Goal: Task Accomplishment & Management: Complete application form

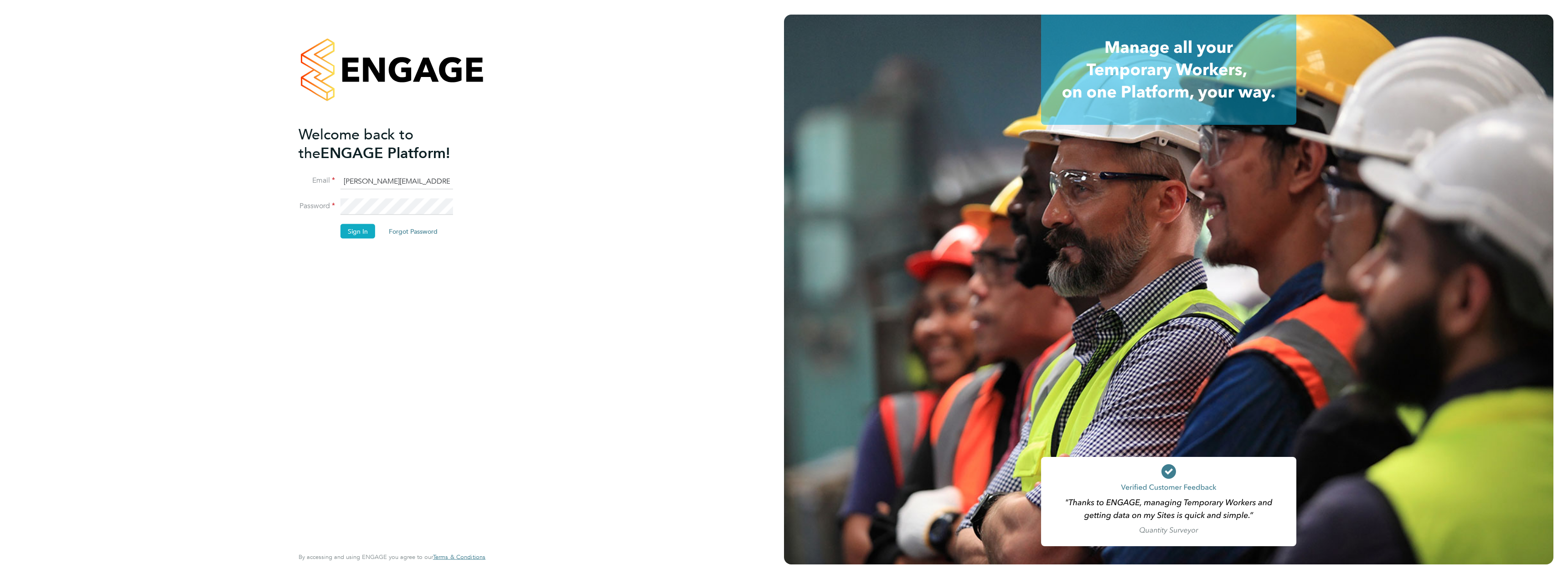
click at [353, 233] on button "Sign In" at bounding box center [357, 231] width 35 height 15
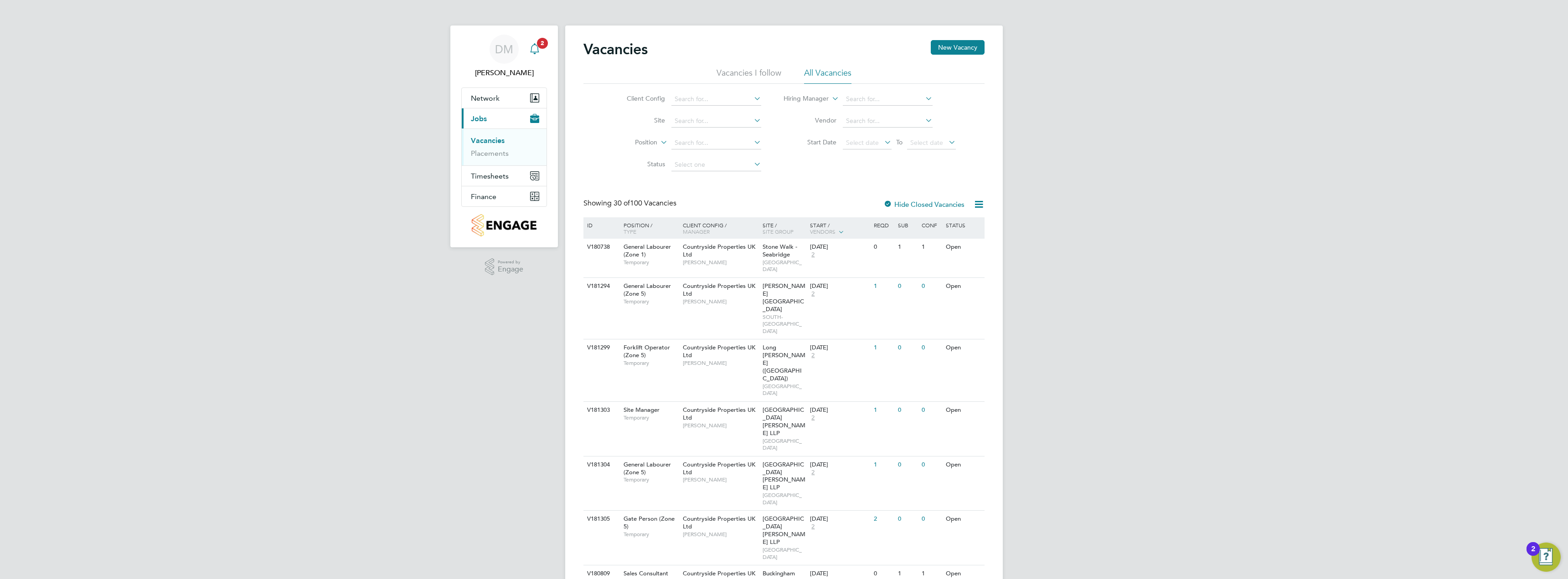
click at [541, 43] on span "2" at bounding box center [542, 43] width 11 height 11
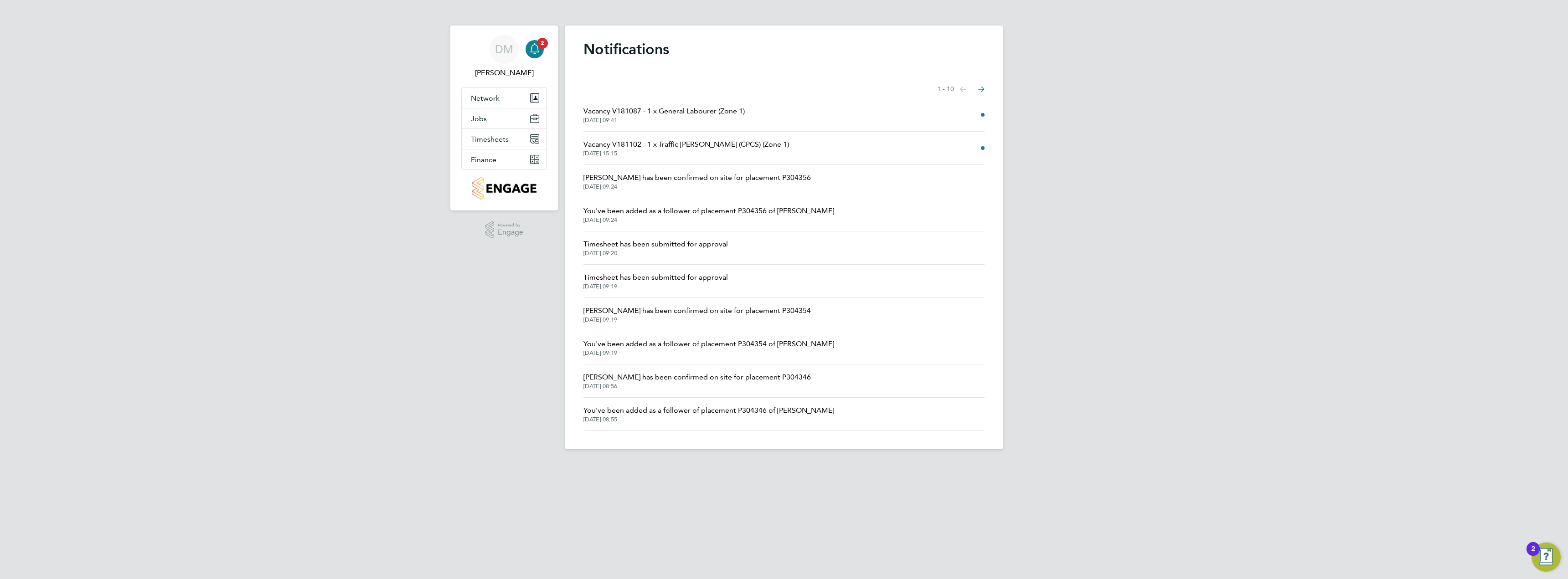
click at [694, 116] on span "Vacancy V181087 - 1 x General Labourer (Zone 1)" at bounding box center [664, 111] width 161 height 11
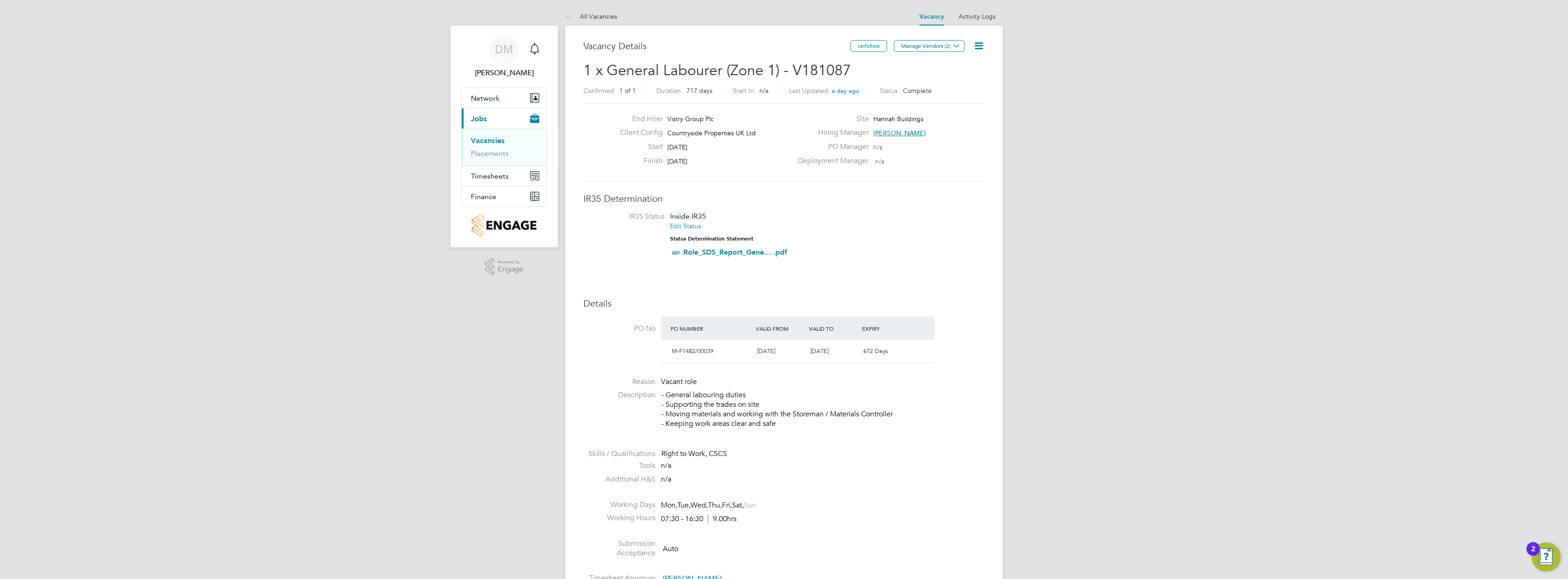
click at [493, 140] on link "Vacancies" at bounding box center [488, 140] width 34 height 9
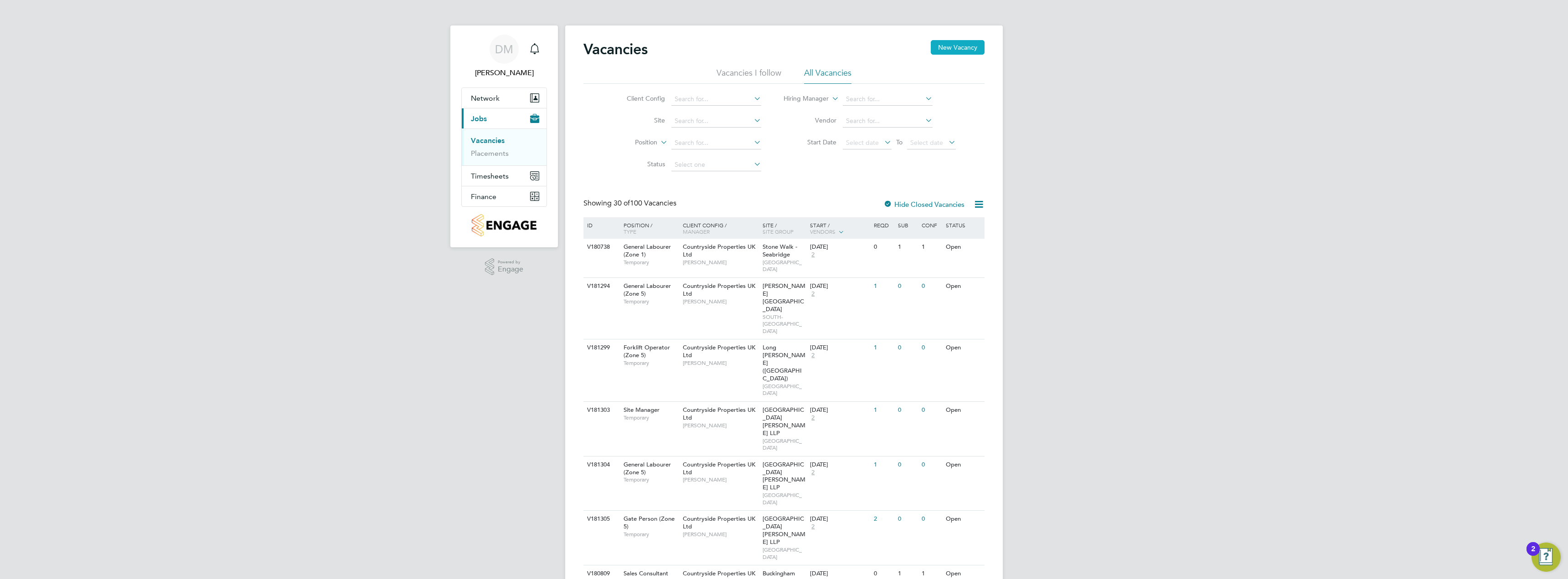
drag, startPoint x: 959, startPoint y: 46, endPoint x: 955, endPoint y: 50, distance: 5.7
click at [959, 46] on button "New Vacancy" at bounding box center [957, 47] width 54 height 15
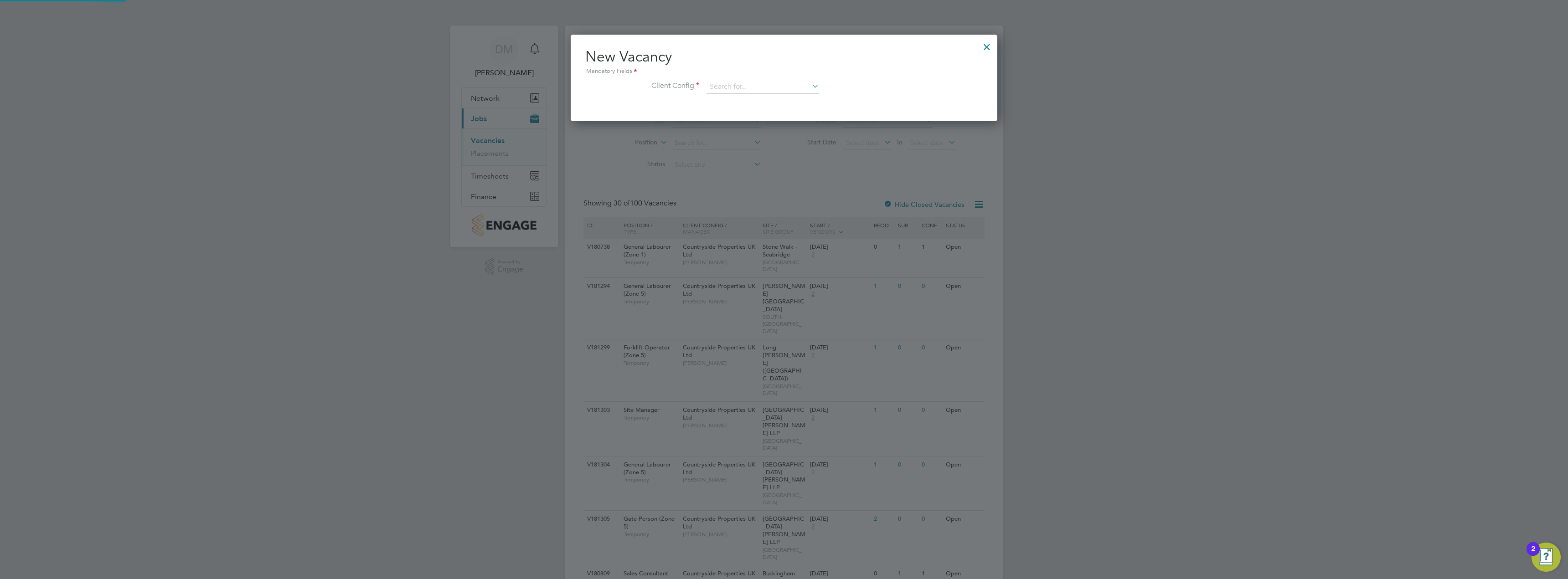
scroll to position [87, 427]
click at [748, 87] on input at bounding box center [763, 87] width 112 height 13
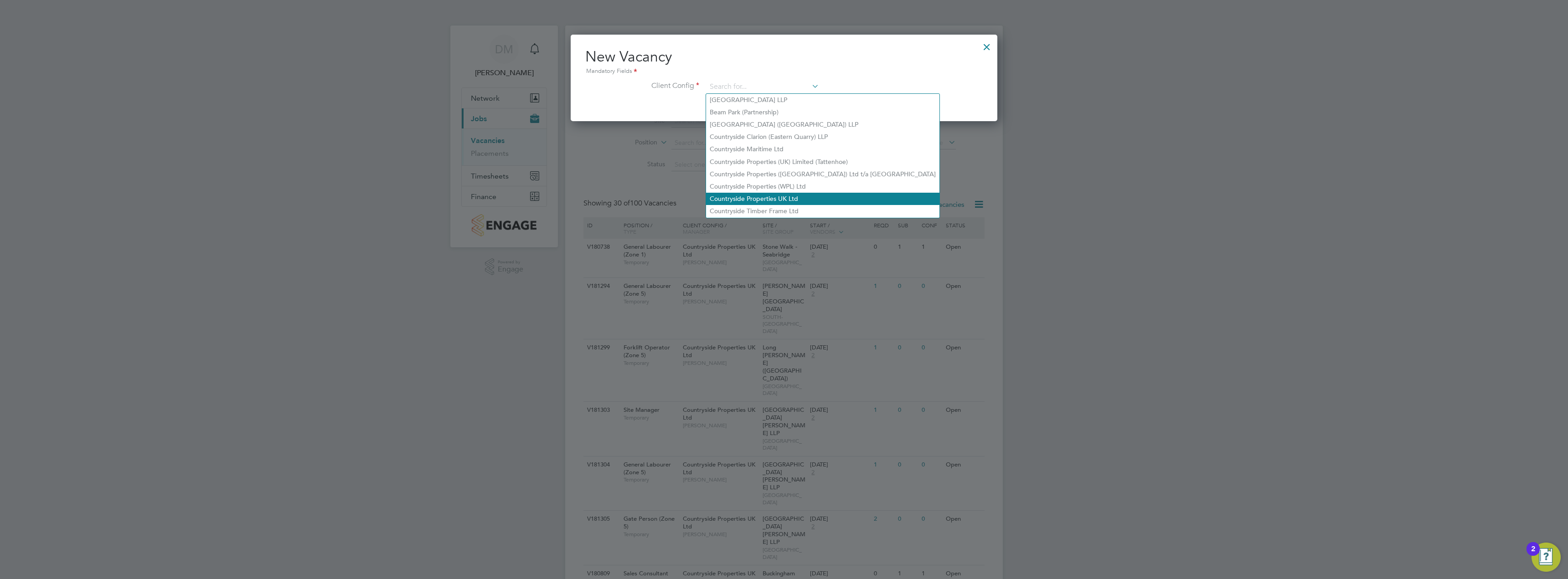
click at [751, 193] on li "Countryside Properties UK Ltd" at bounding box center [823, 199] width 234 height 13
type input "Countryside Properties UK Ltd"
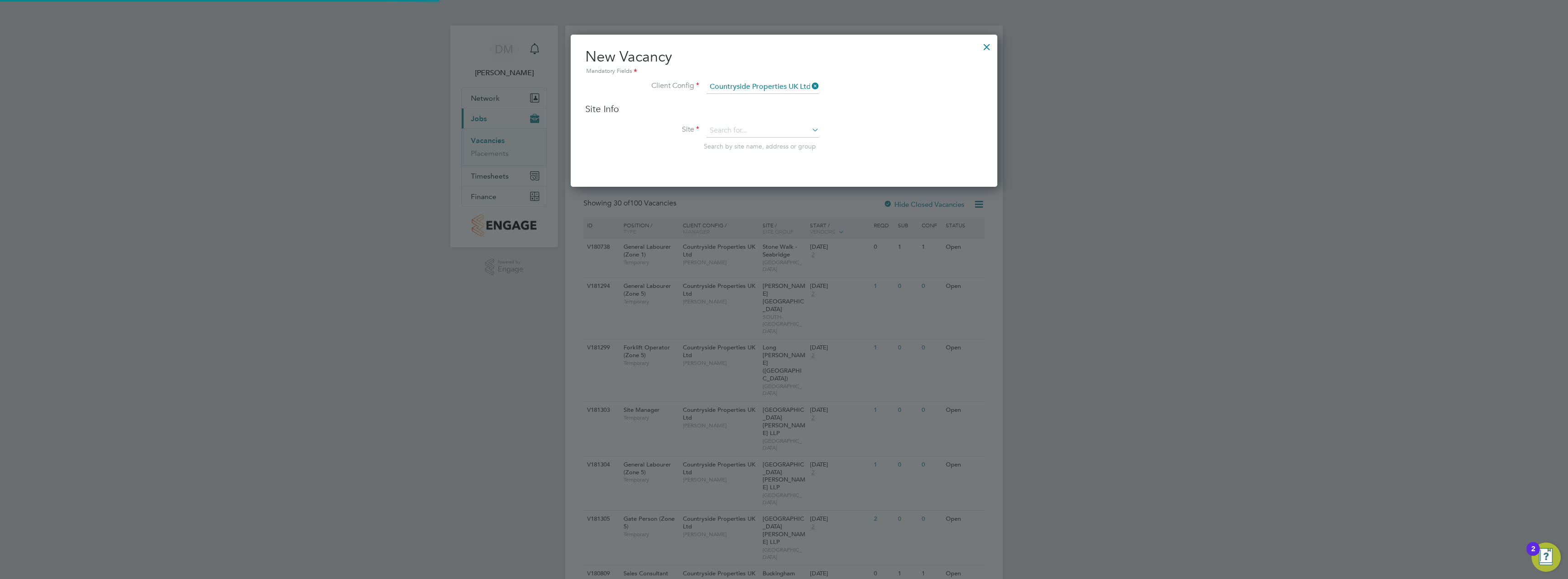
scroll to position [152, 427]
click at [722, 129] on input at bounding box center [763, 131] width 112 height 13
click at [747, 144] on li "Hannah Buildings" at bounding box center [763, 143] width 113 height 13
type input "Hannah Buildings"
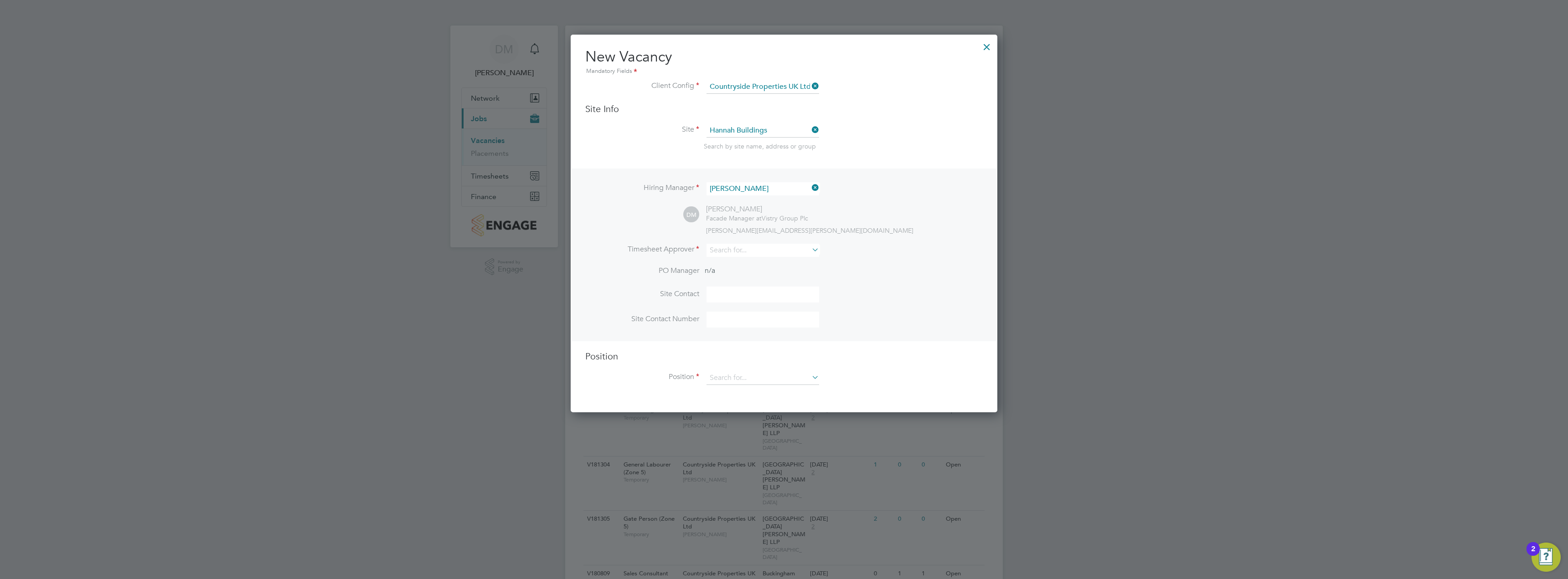
click at [990, 47] on div at bounding box center [987, 44] width 16 height 16
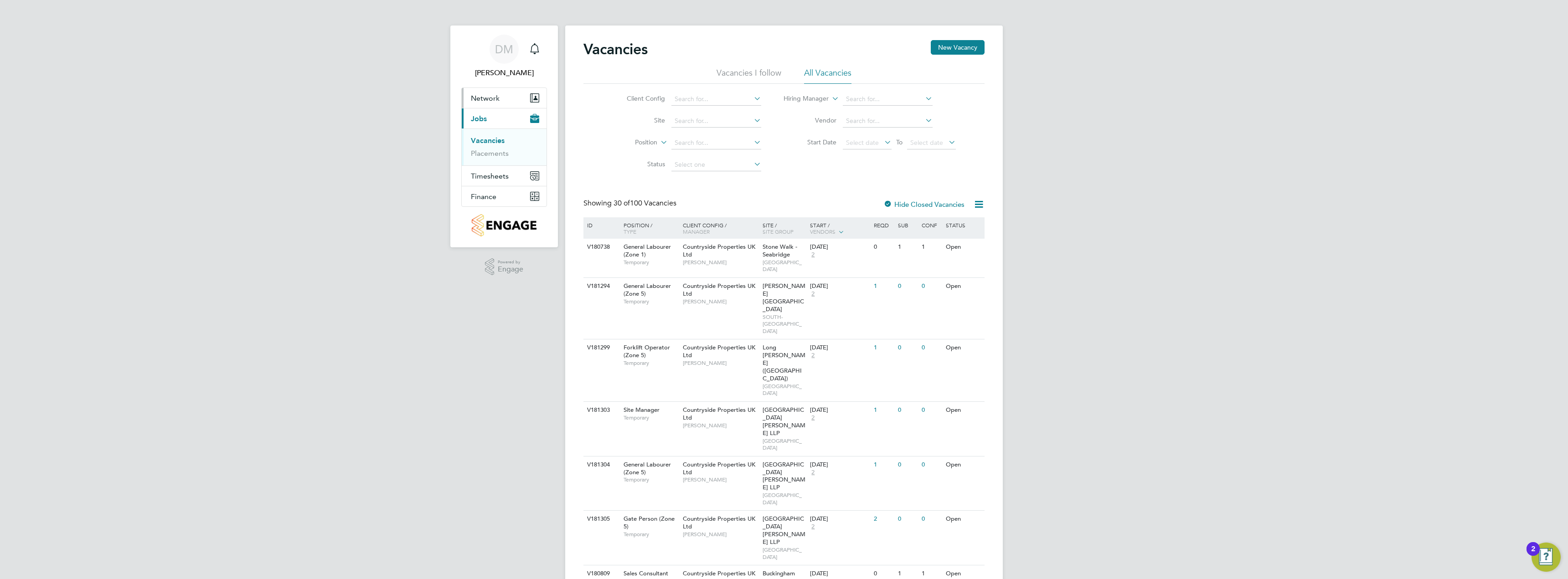
click at [504, 95] on button "Network" at bounding box center [504, 98] width 85 height 20
click at [482, 131] on link "Sites" at bounding box center [479, 133] width 16 height 9
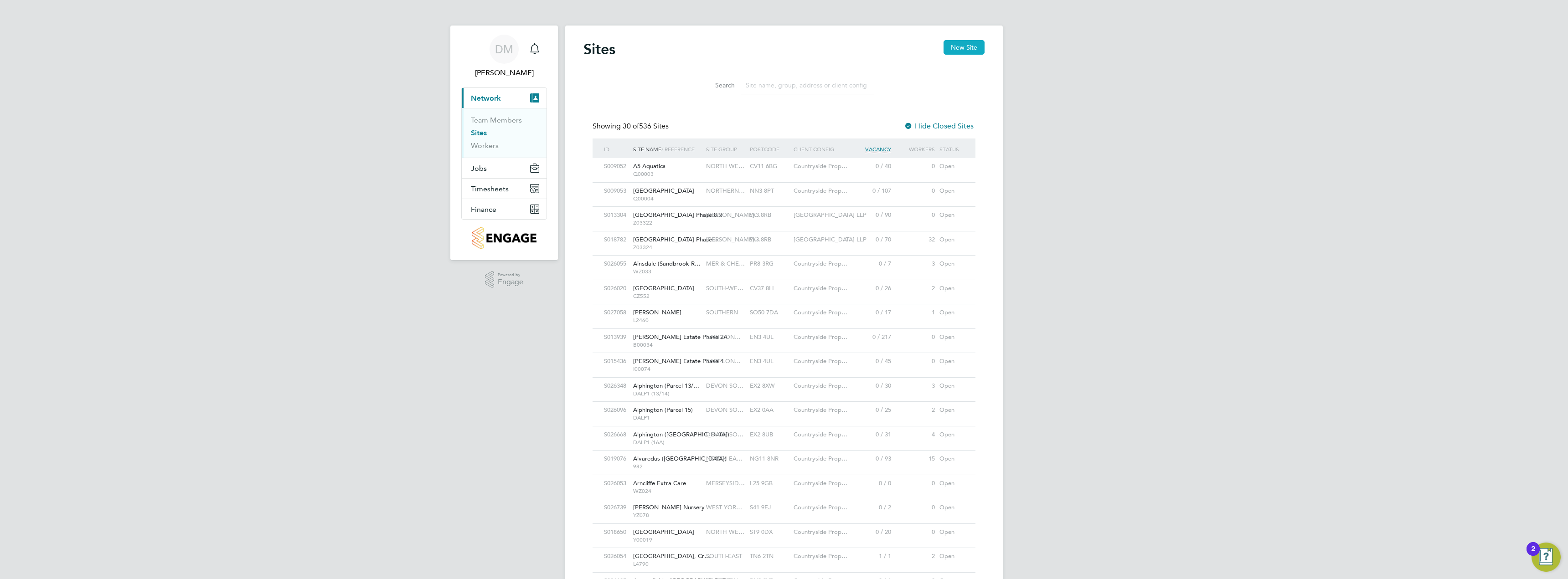
click at [973, 53] on button "New Site" at bounding box center [964, 47] width 41 height 15
type input "[GEOGRAPHIC_DATA]"
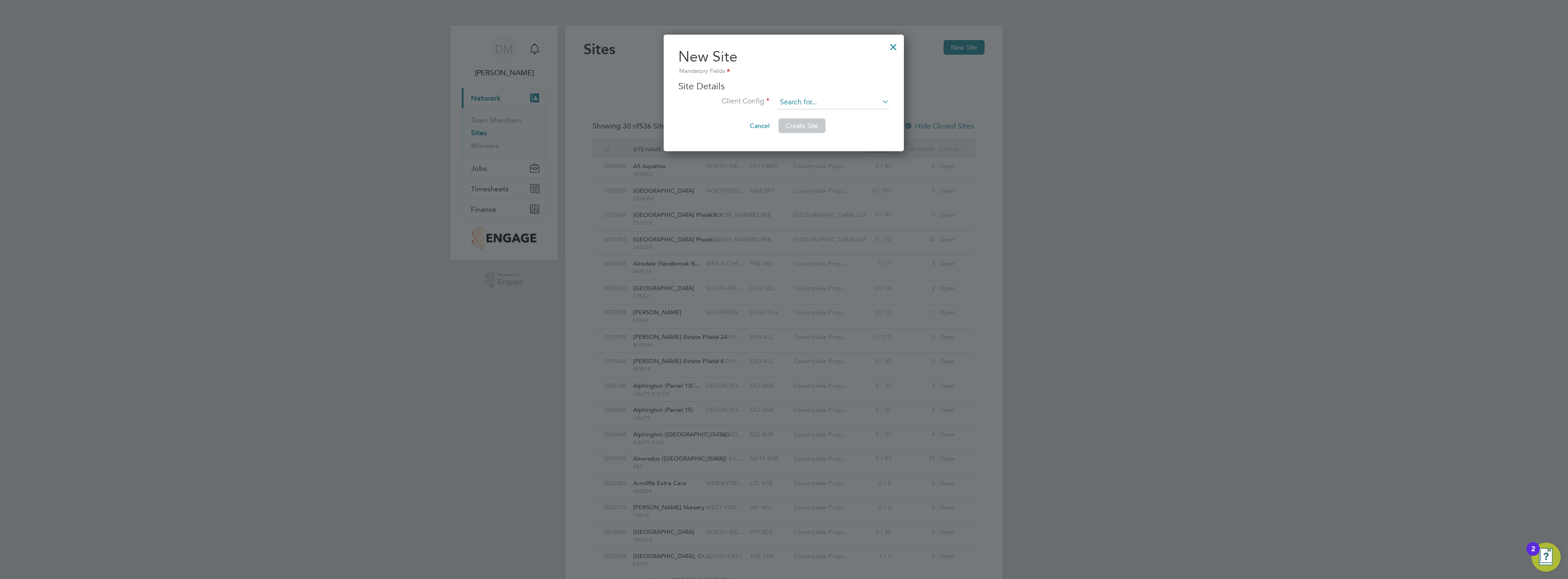
click at [811, 103] on input at bounding box center [833, 102] width 112 height 13
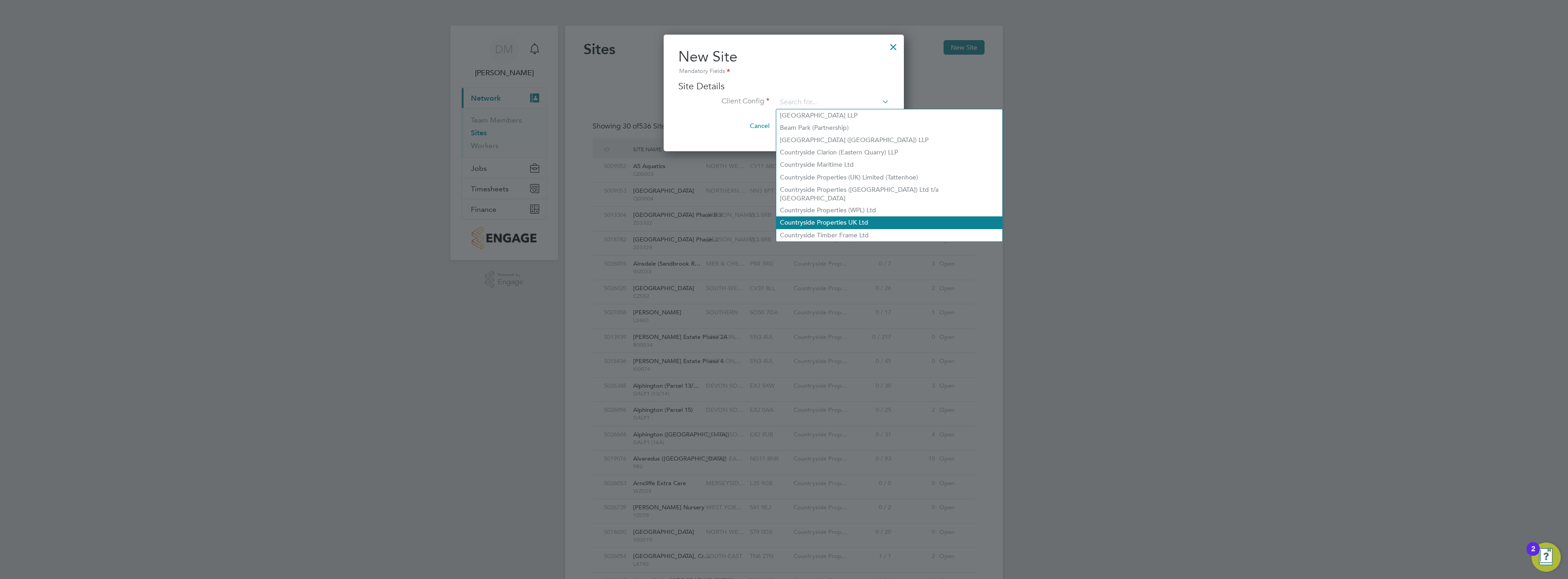
click at [831, 217] on li "Countryside Properties UK Ltd" at bounding box center [890, 223] width 226 height 13
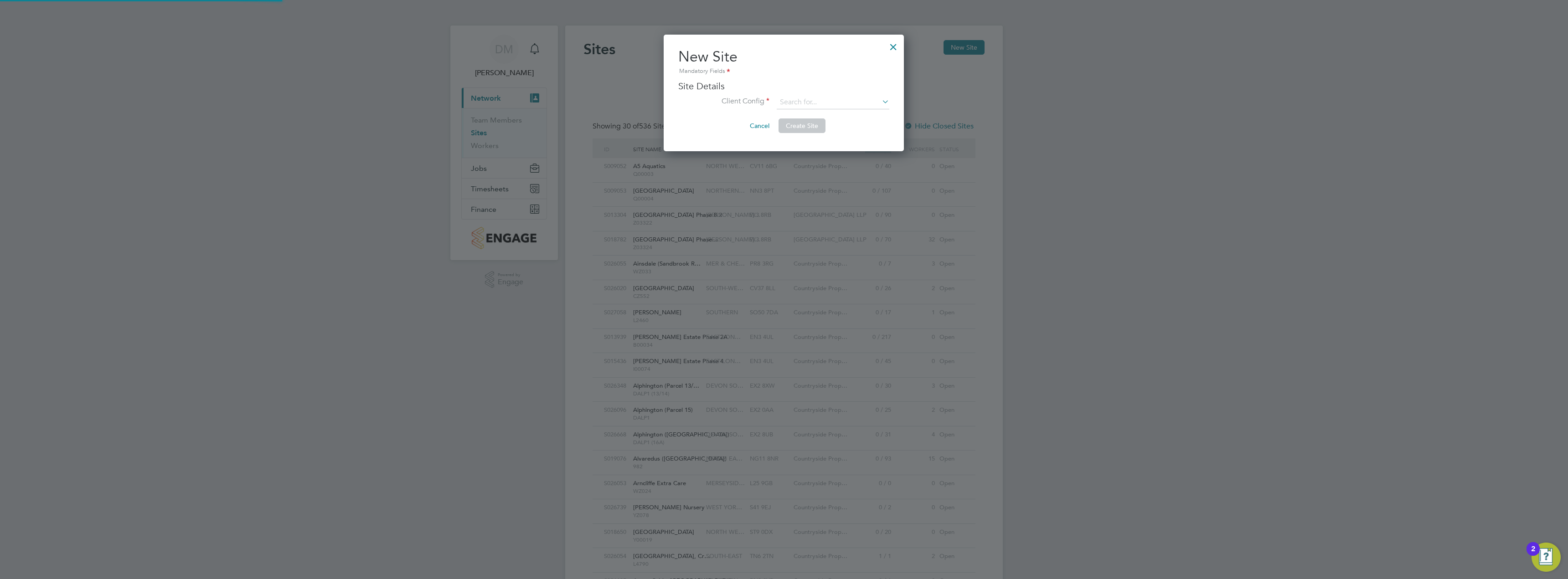
type input "Countryside Properties UK Ltd"
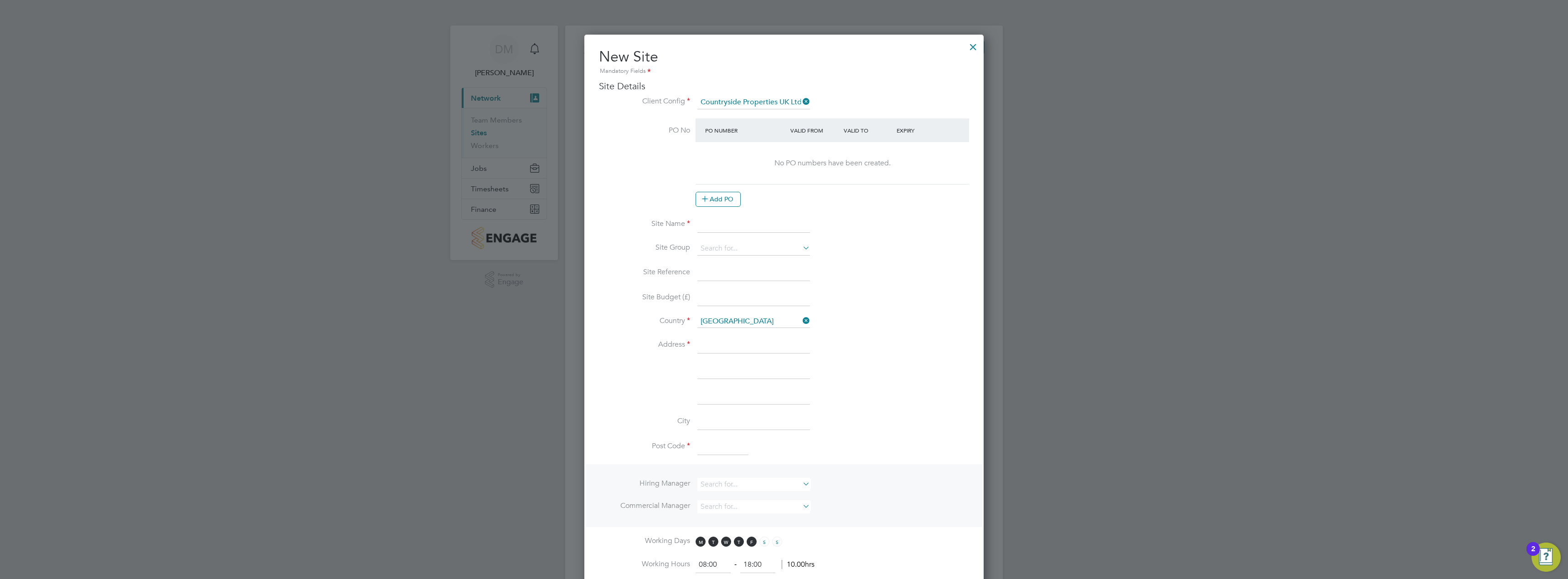
click at [721, 222] on input at bounding box center [754, 225] width 112 height 16
type input "Tarling Estate"
click at [973, 44] on div at bounding box center [973, 44] width 16 height 16
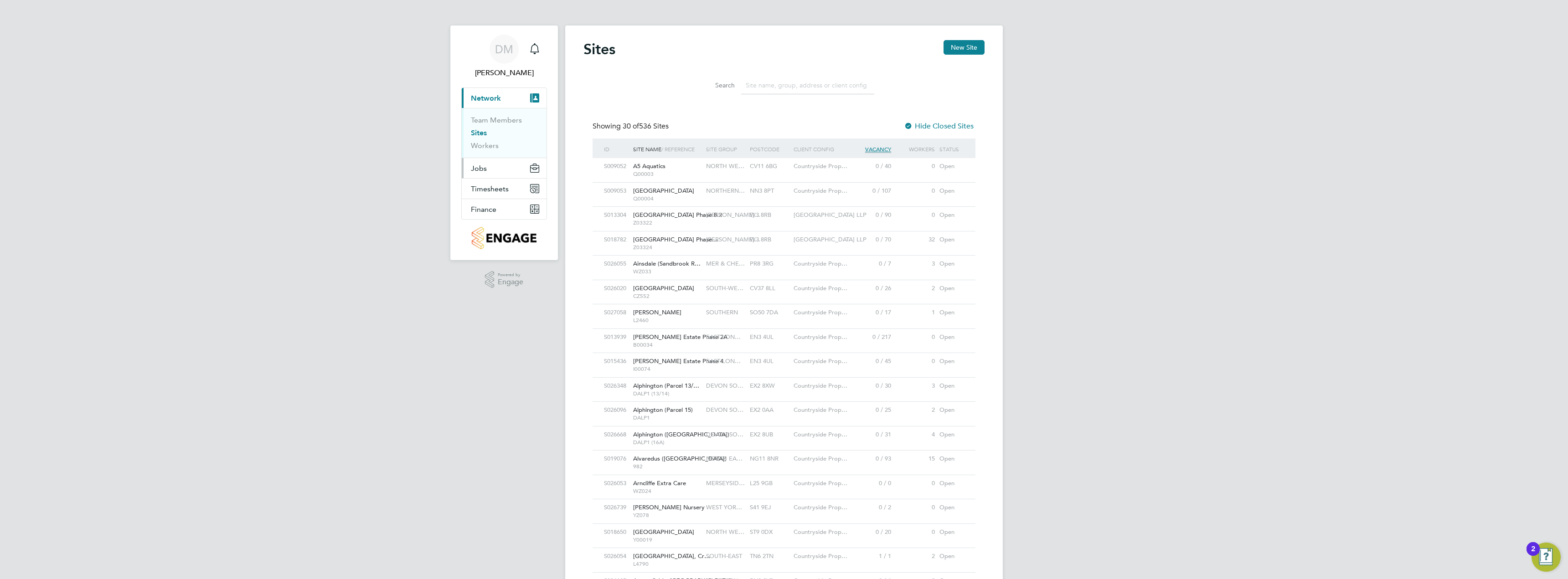
click at [479, 164] on span "Jobs" at bounding box center [479, 169] width 16 height 9
click at [491, 142] on link "Vacancies" at bounding box center [487, 140] width 33 height 9
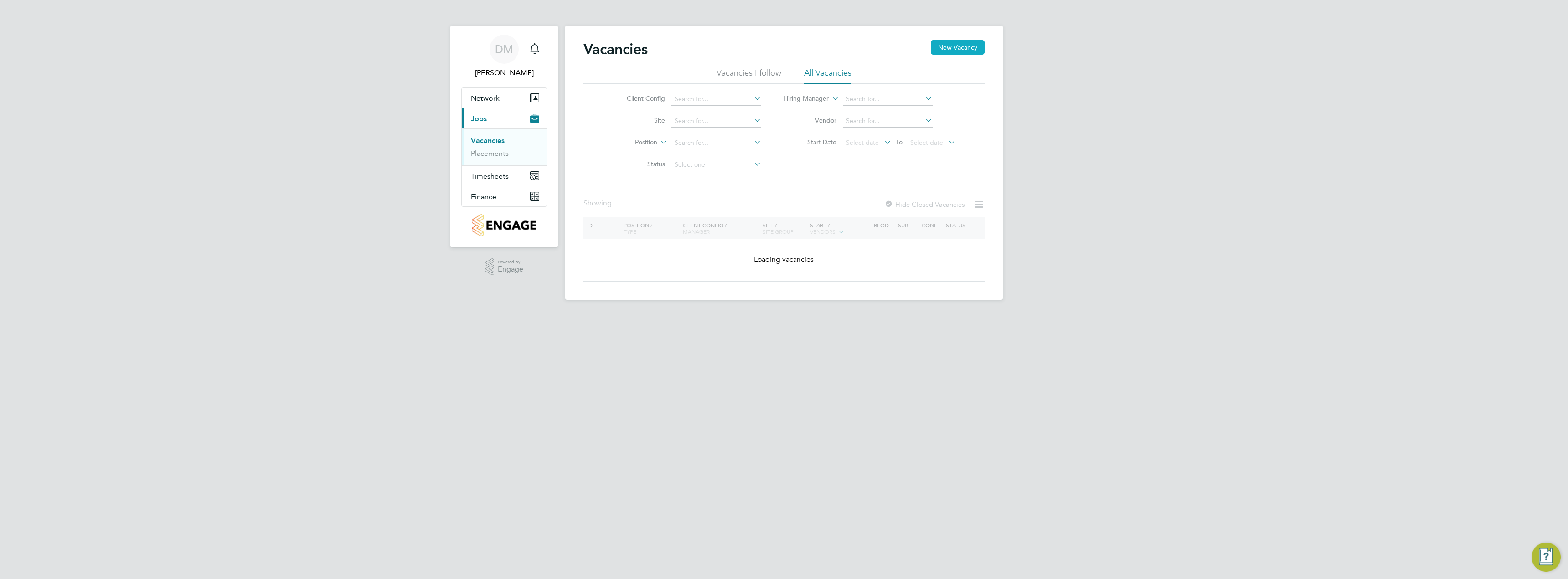
click at [964, 47] on button "New Vacancy" at bounding box center [957, 47] width 54 height 15
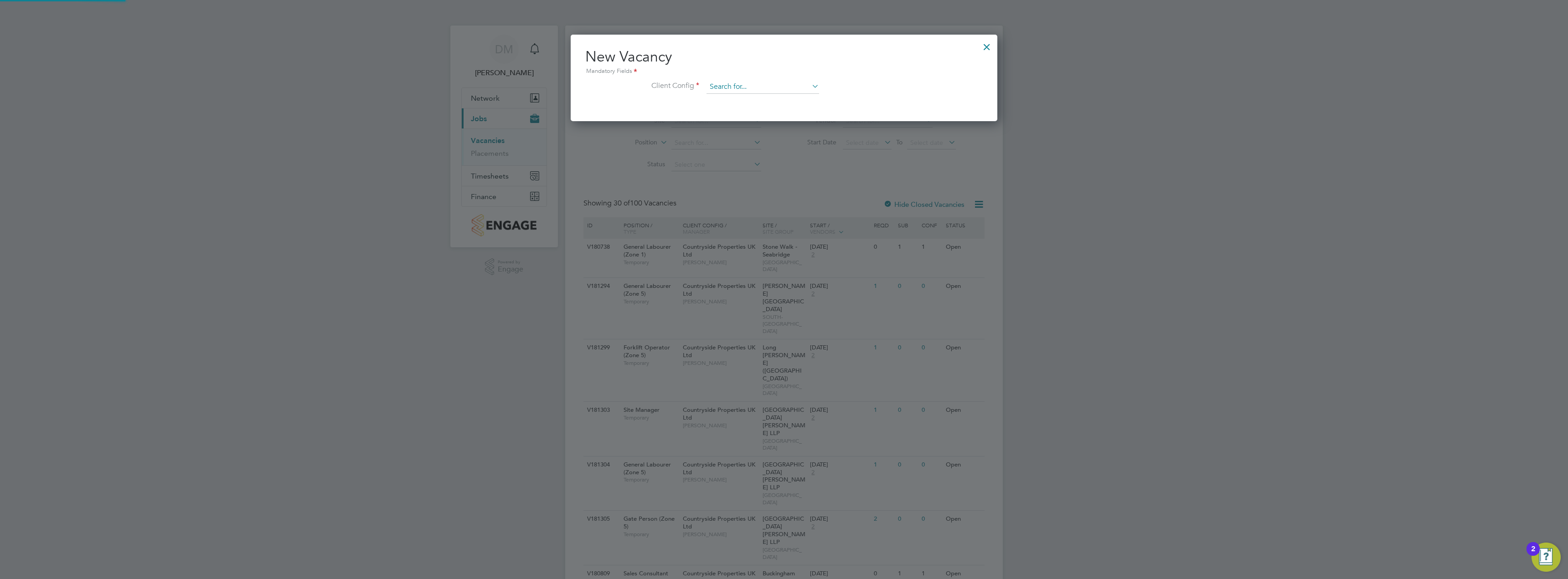
click at [751, 86] on input at bounding box center [763, 87] width 112 height 13
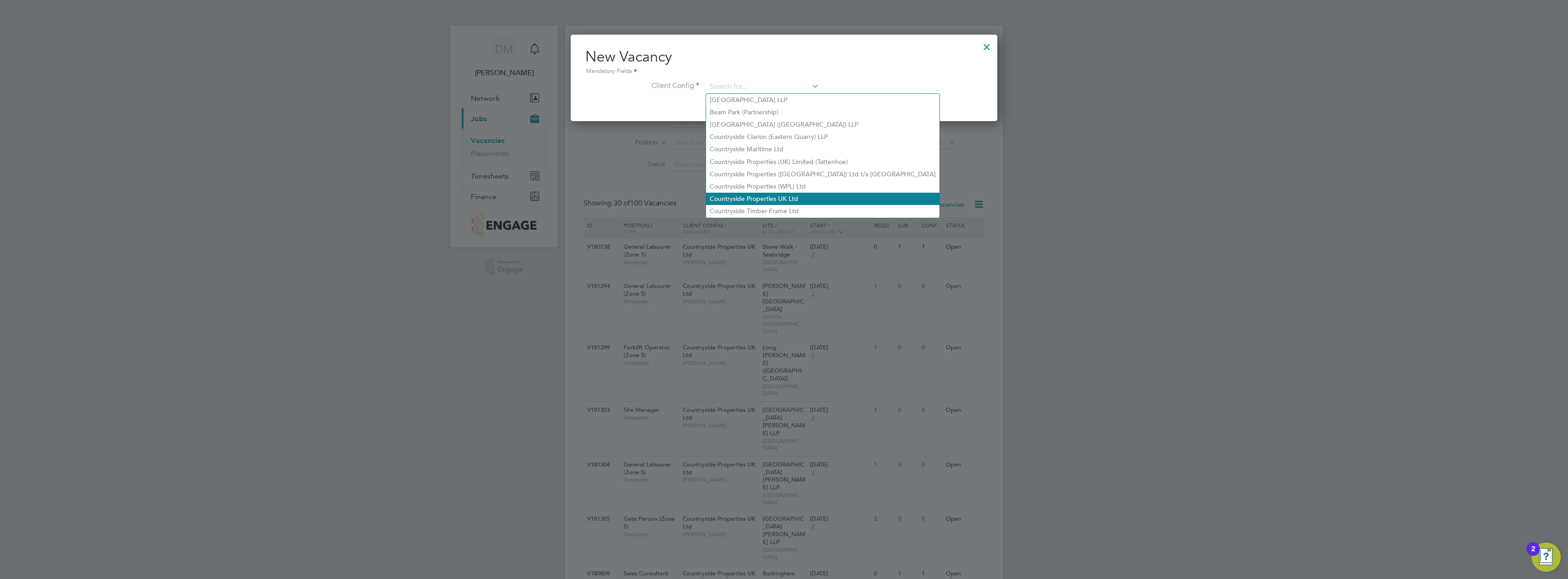
click at [771, 196] on li "Countryside Properties UK Ltd" at bounding box center [823, 199] width 234 height 13
type input "Countryside Properties UK Ltd"
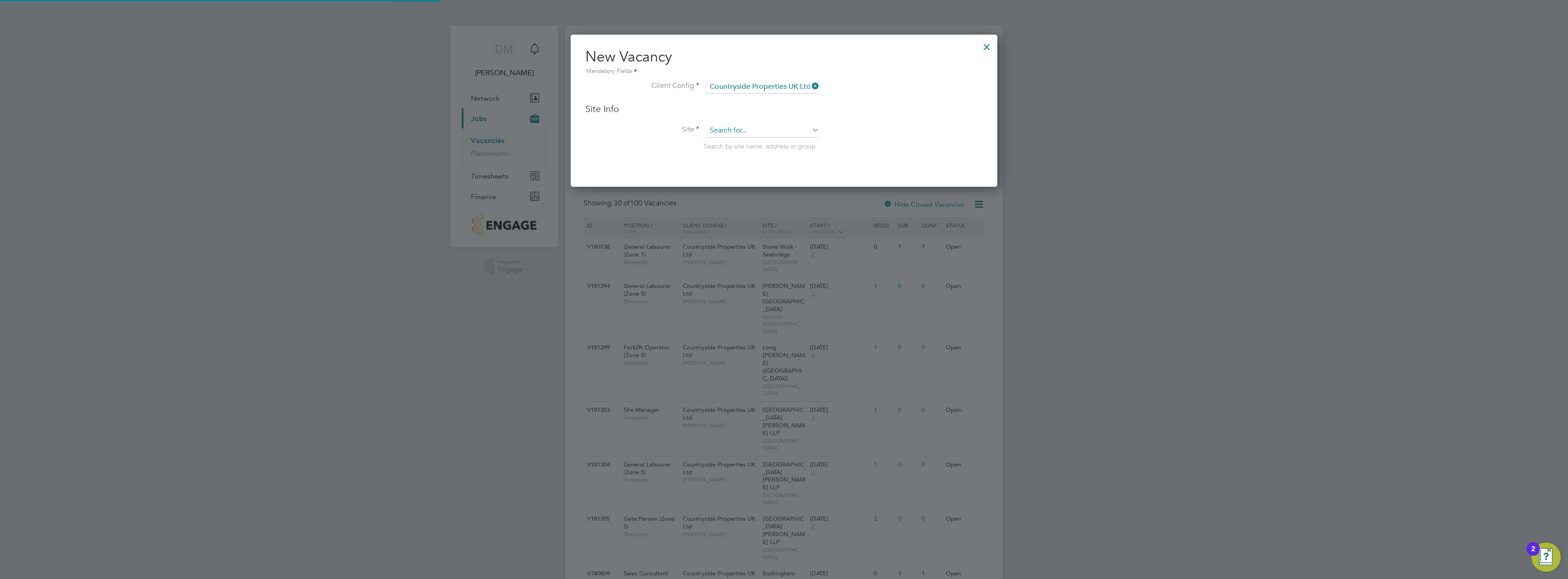
click at [755, 127] on input at bounding box center [763, 131] width 112 height 13
click at [754, 143] on li "Hannah Buildings" at bounding box center [763, 143] width 113 height 13
type input "Hannah Buildings"
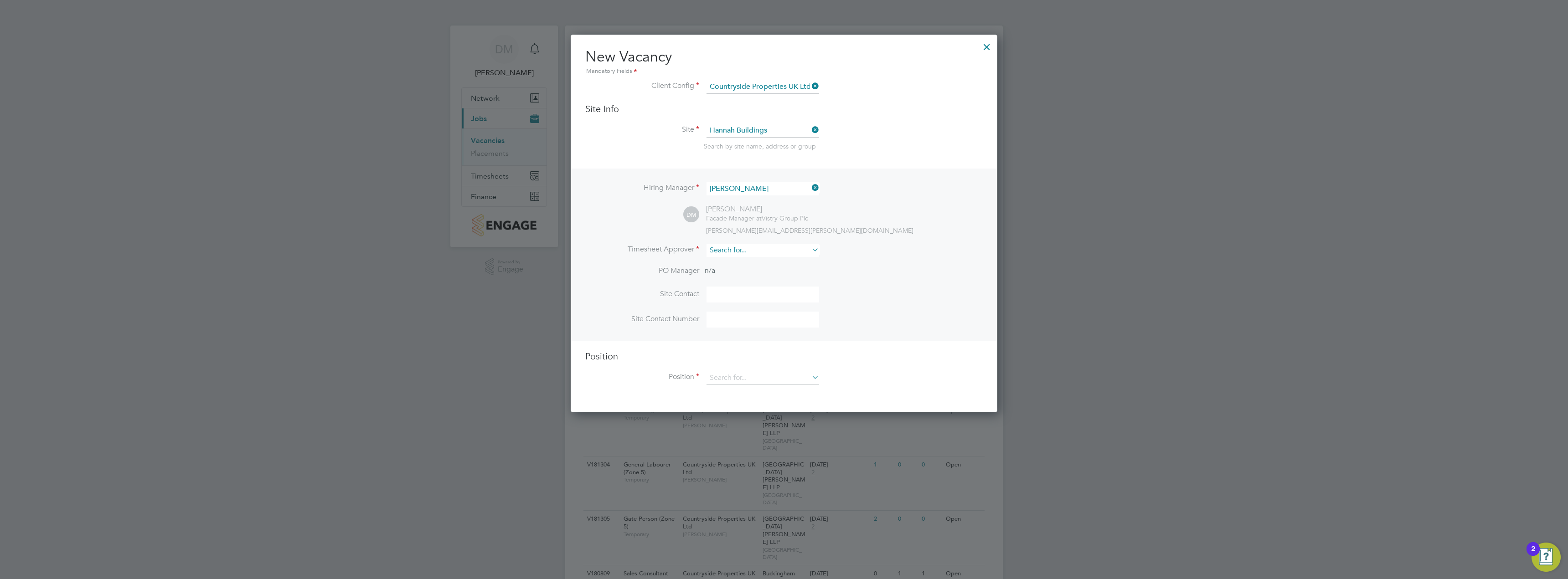
click at [727, 248] on input at bounding box center [763, 251] width 112 height 13
type input "t"
click at [987, 44] on div at bounding box center [987, 44] width 16 height 16
